Goal: Information Seeking & Learning: Learn about a topic

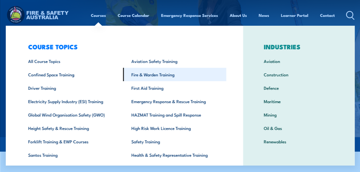
click at [147, 73] on link "Fire & Warden Training" at bounding box center [174, 74] width 103 height 13
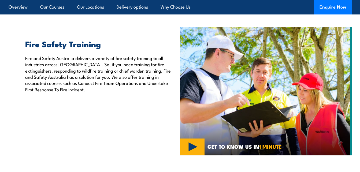
scroll to position [161, 0]
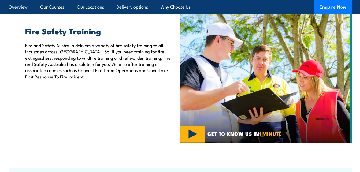
click at [267, 96] on img at bounding box center [266, 78] width 172 height 129
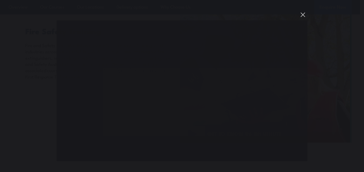
click at [303, 14] on button "You can close this modal content with the ESC key" at bounding box center [302, 14] width 9 height 9
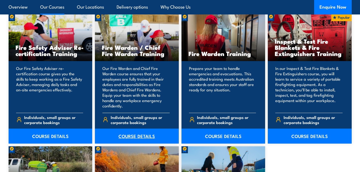
scroll to position [697, 0]
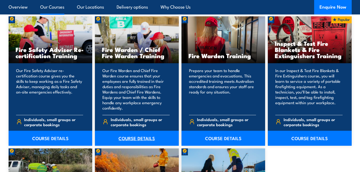
click at [135, 139] on link "COURSE DETAILS" at bounding box center [137, 138] width 84 height 15
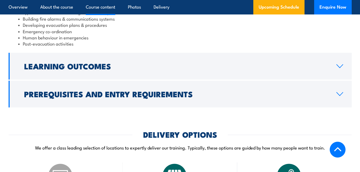
scroll to position [616, 0]
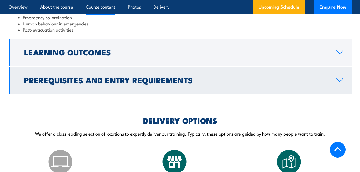
click at [184, 79] on h2 "Prerequisites and Entry Requirements" at bounding box center [176, 79] width 304 height 7
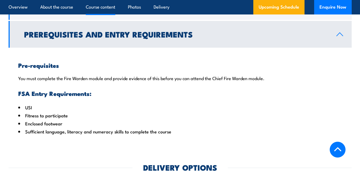
scroll to position [577, 0]
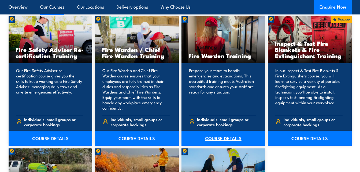
click at [211, 139] on link "COURSE DETAILS" at bounding box center [223, 138] width 84 height 15
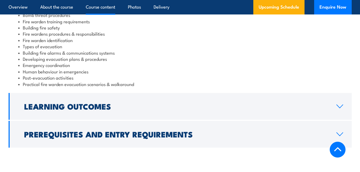
scroll to position [616, 0]
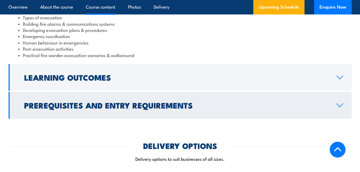
click at [121, 106] on h2 "Prerequisites and Entry Requirements" at bounding box center [176, 105] width 304 height 7
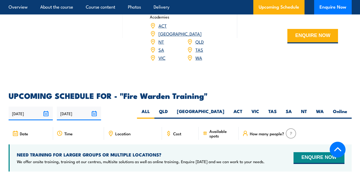
scroll to position [814, 0]
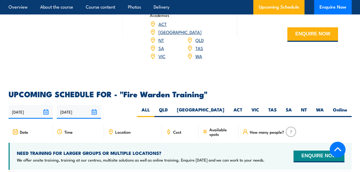
click at [337, 150] on icon at bounding box center [338, 150] width 8 height 8
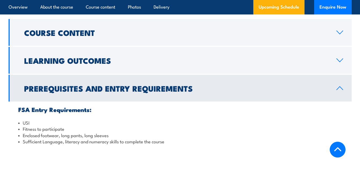
scroll to position [438, 0]
